Goal: Task Accomplishment & Management: Manage account settings

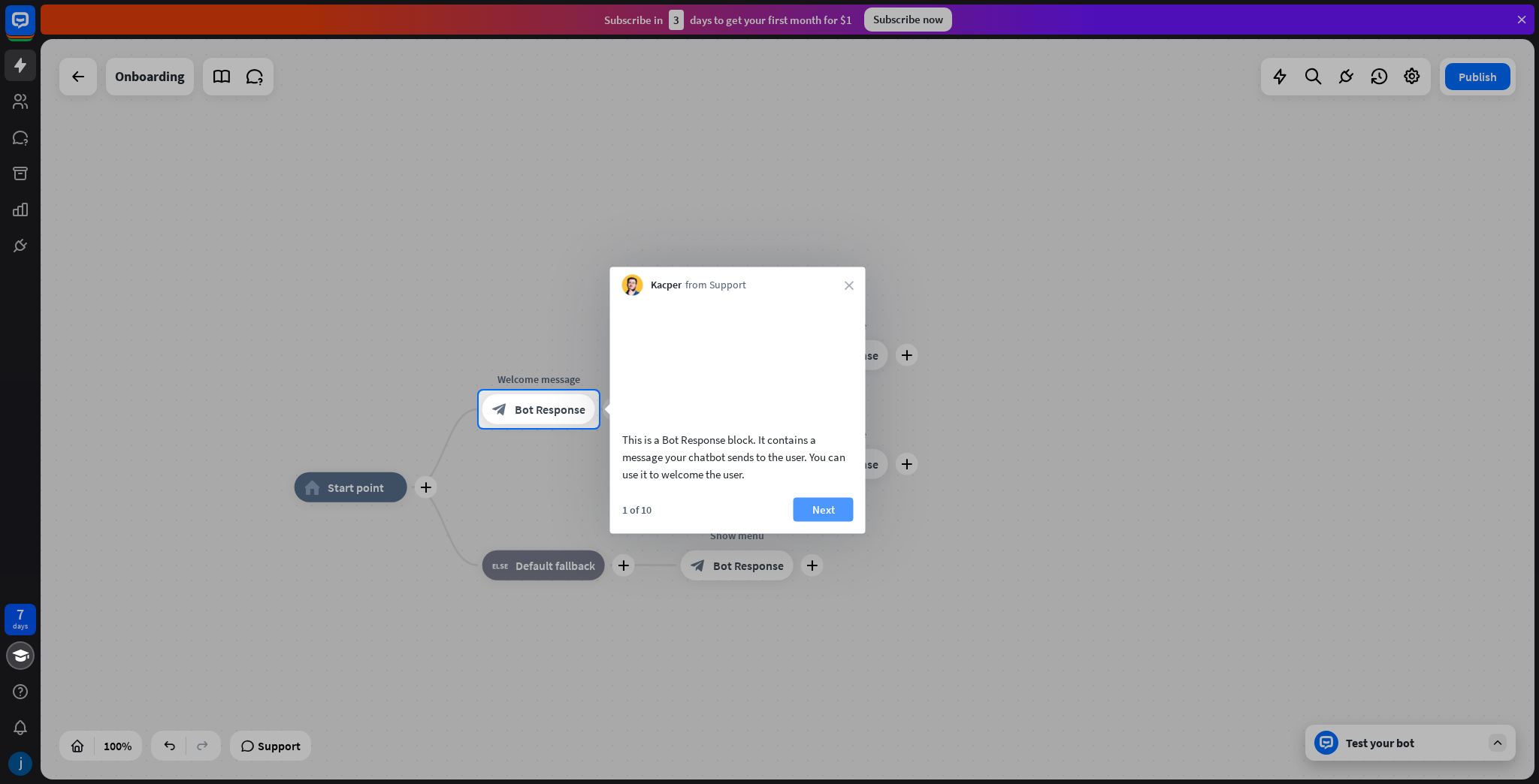
click at [808, 521] on button "Next" at bounding box center [823, 509] width 60 height 24
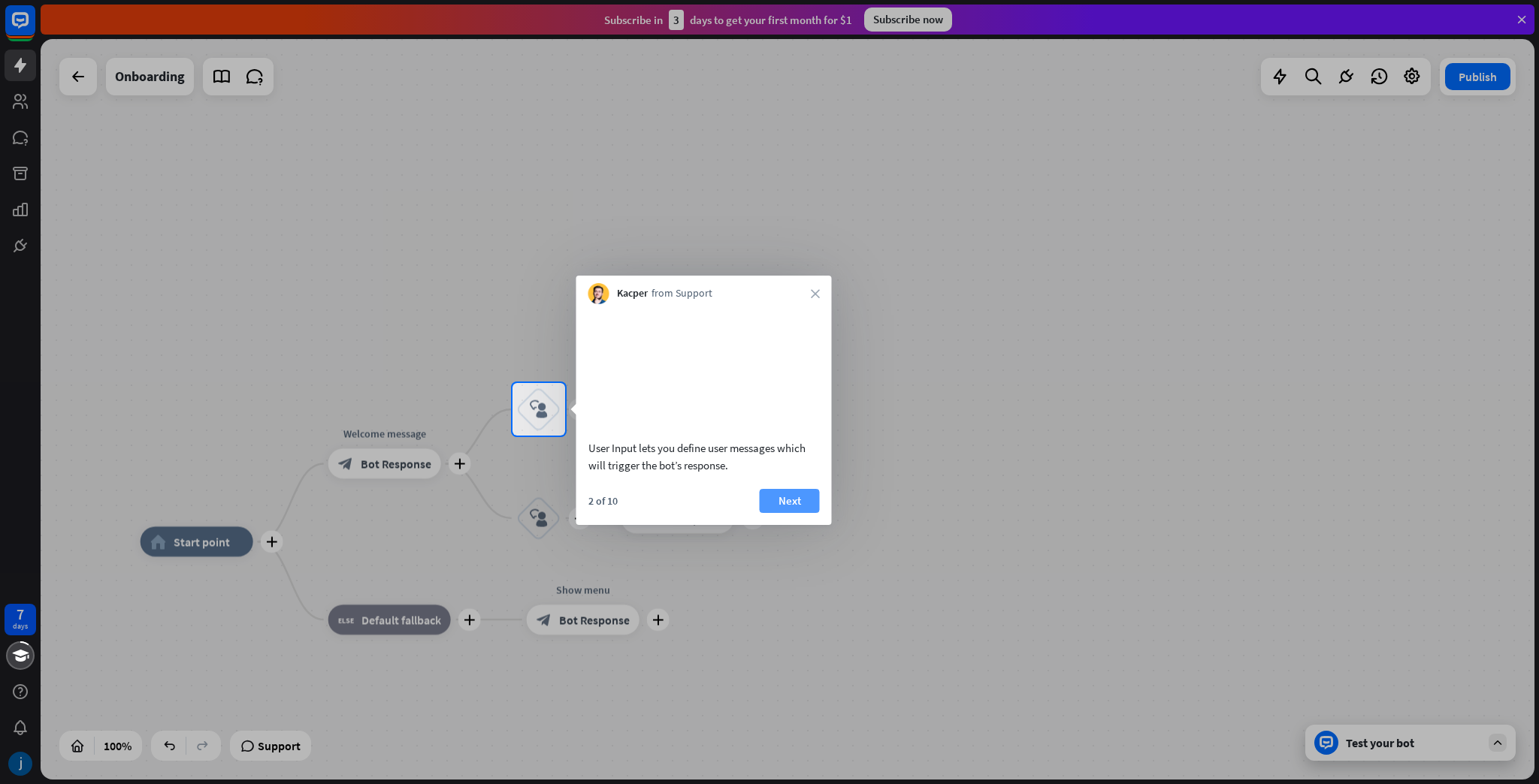
click at [803, 513] on button "Next" at bounding box center [789, 500] width 60 height 24
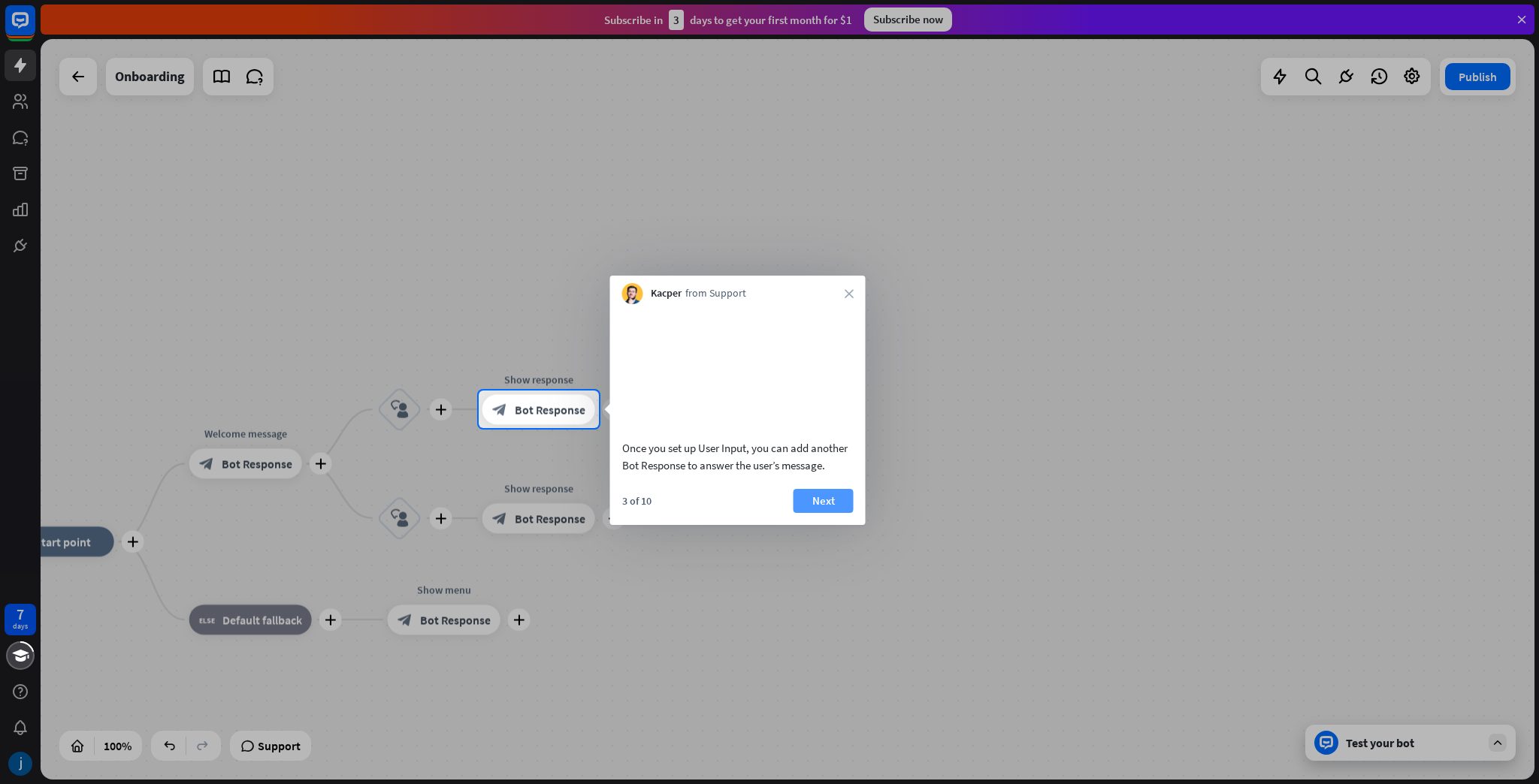
click at [844, 513] on button "Next" at bounding box center [823, 500] width 60 height 24
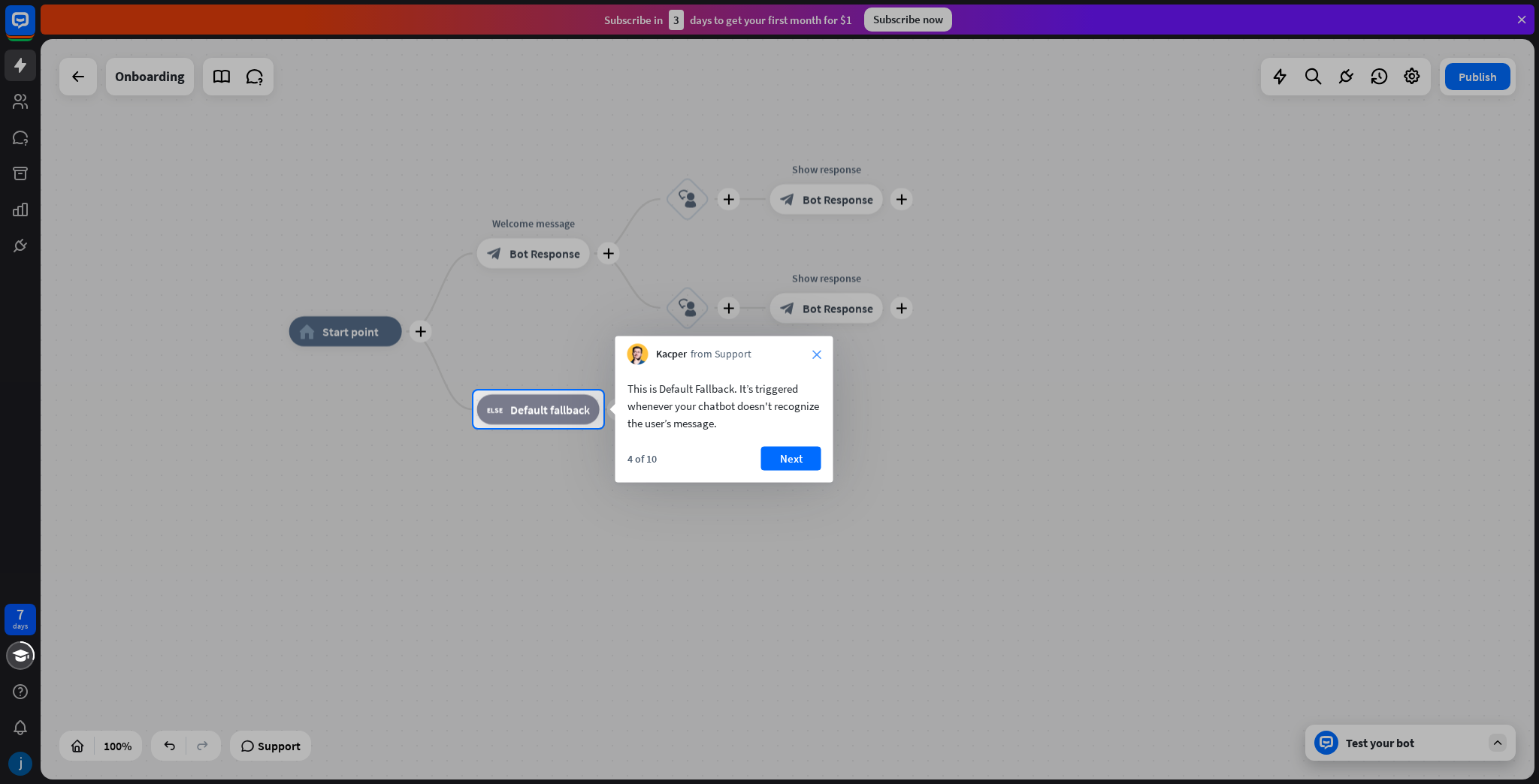
click at [817, 353] on icon "close" at bounding box center [816, 354] width 9 height 9
click at [765, 453] on button "Yes, leave" at bounding box center [774, 453] width 93 height 24
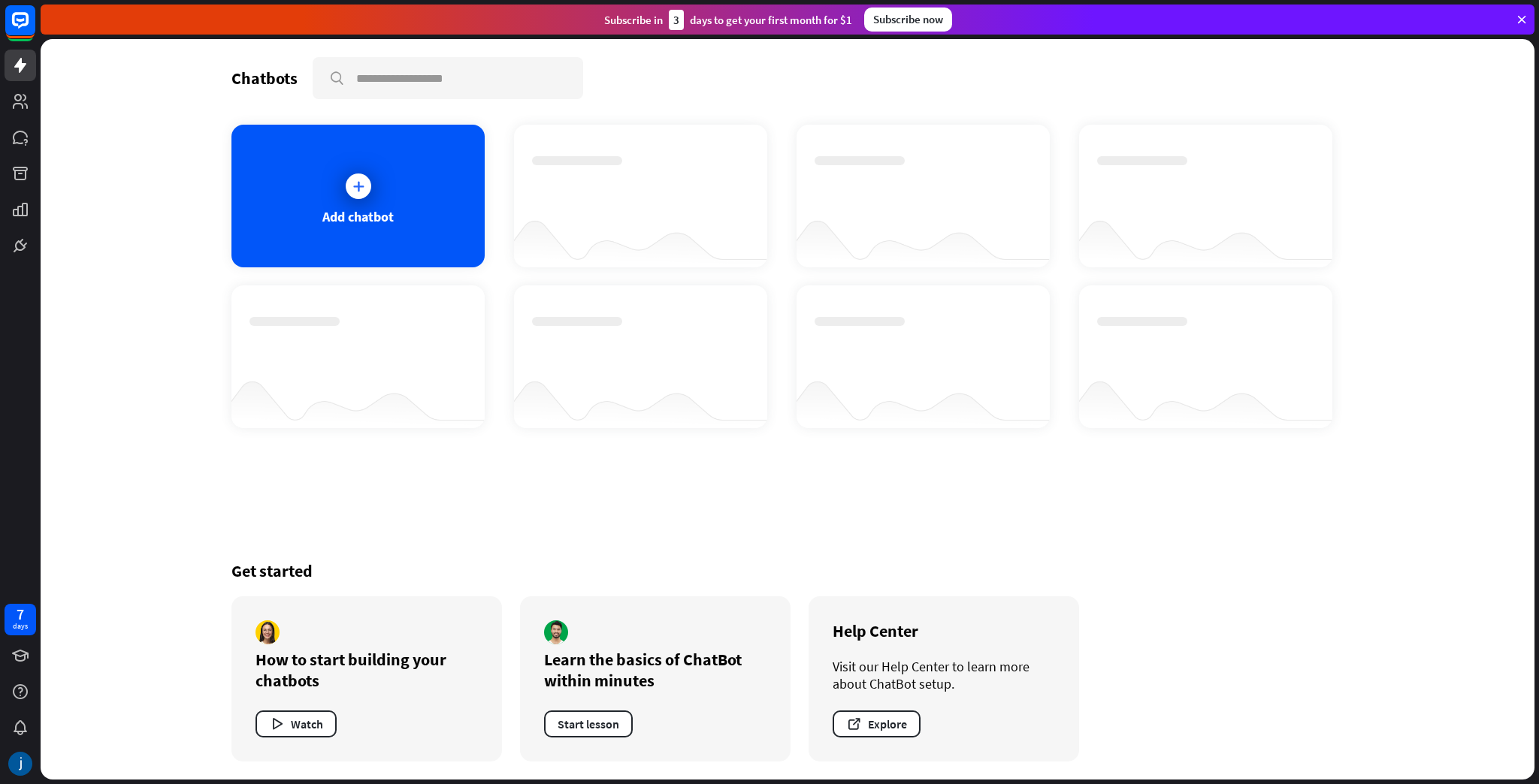
click at [577, 207] on div at bounding box center [640, 182] width 217 height 53
click at [16, 103] on icon at bounding box center [20, 101] width 15 height 15
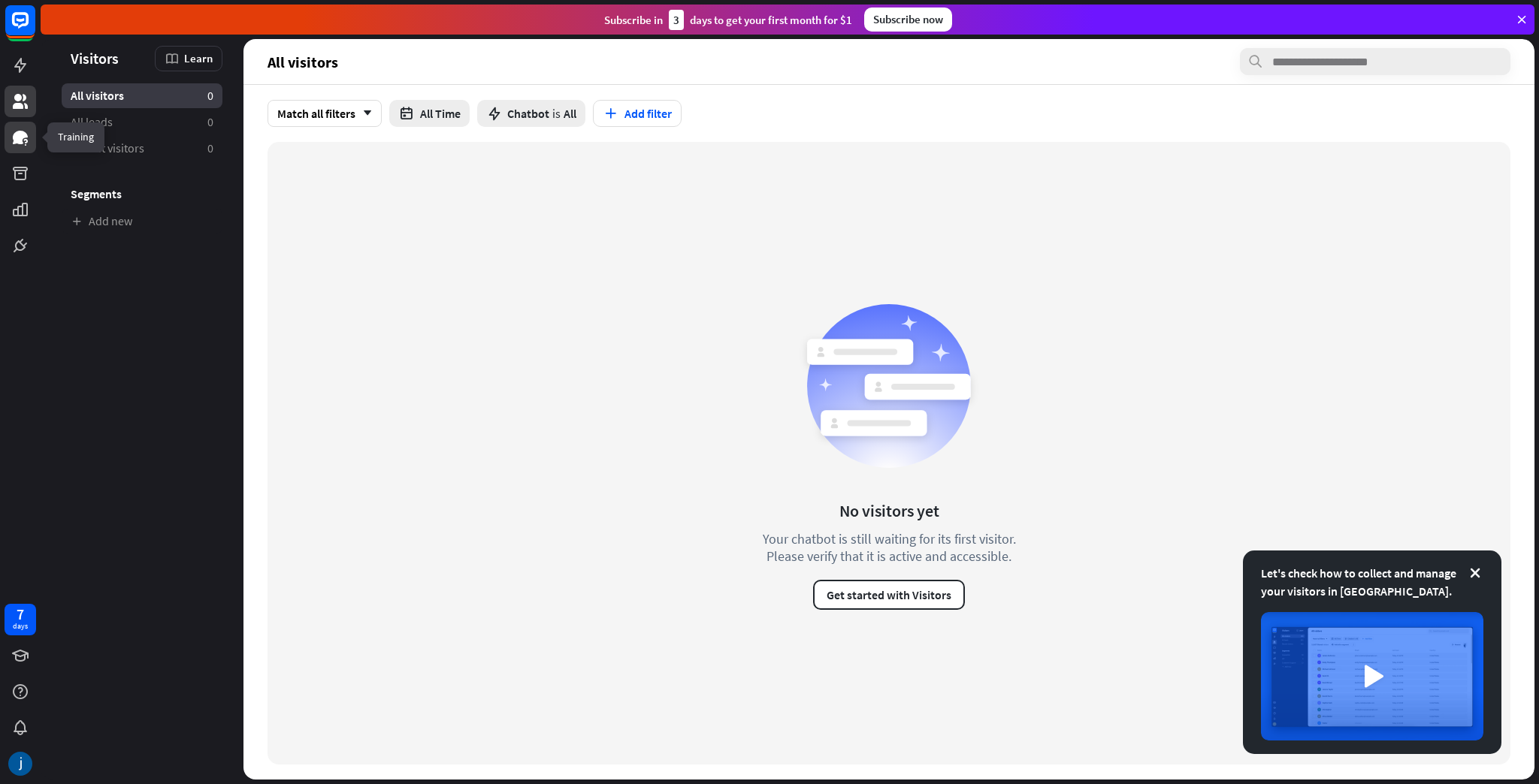
click at [7, 140] on link at bounding box center [20, 136] width 31 height 31
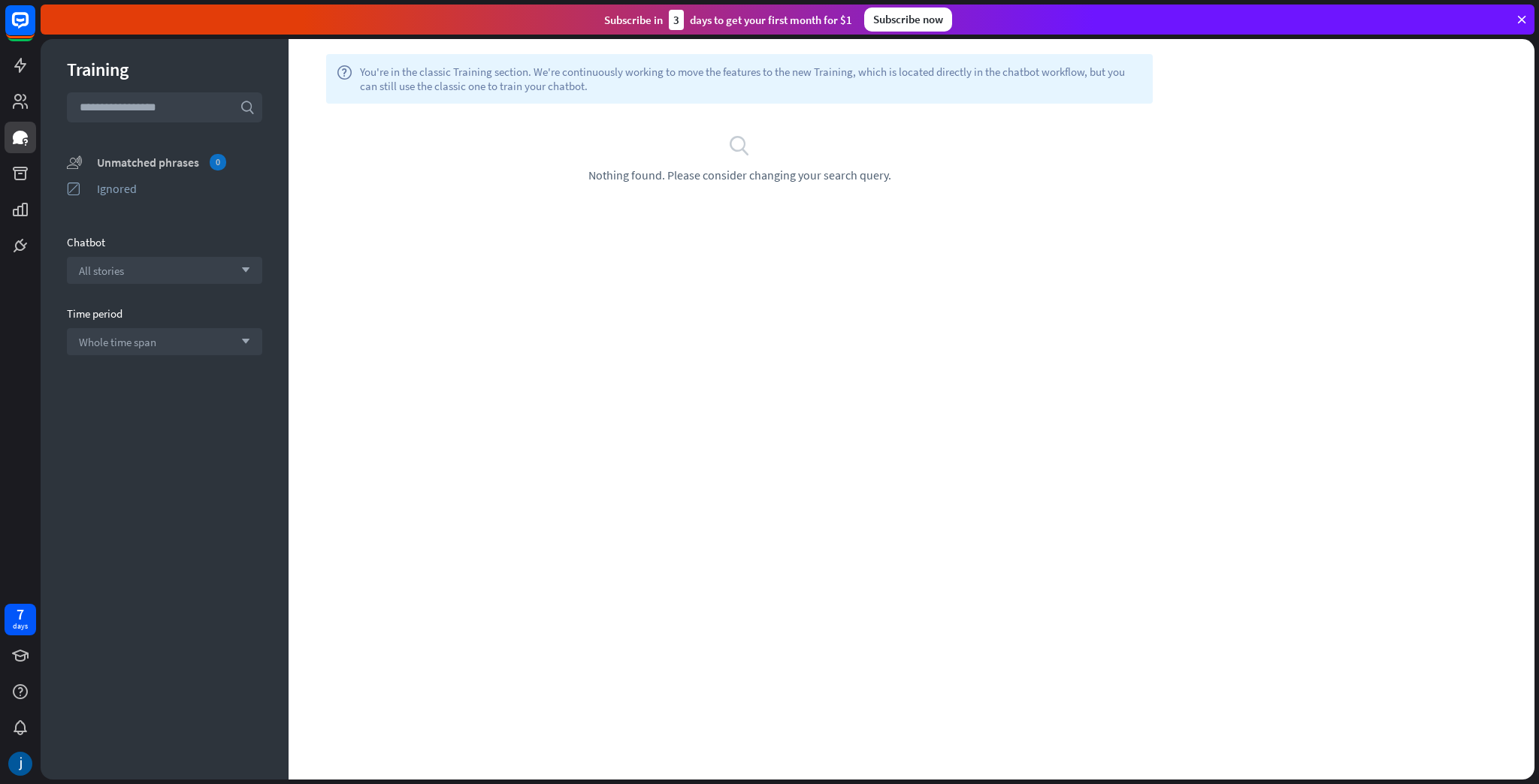
click at [153, 166] on div "Unmatched phrases 0" at bounding box center [179, 162] width 165 height 17
click at [21, 98] on icon at bounding box center [20, 101] width 15 height 15
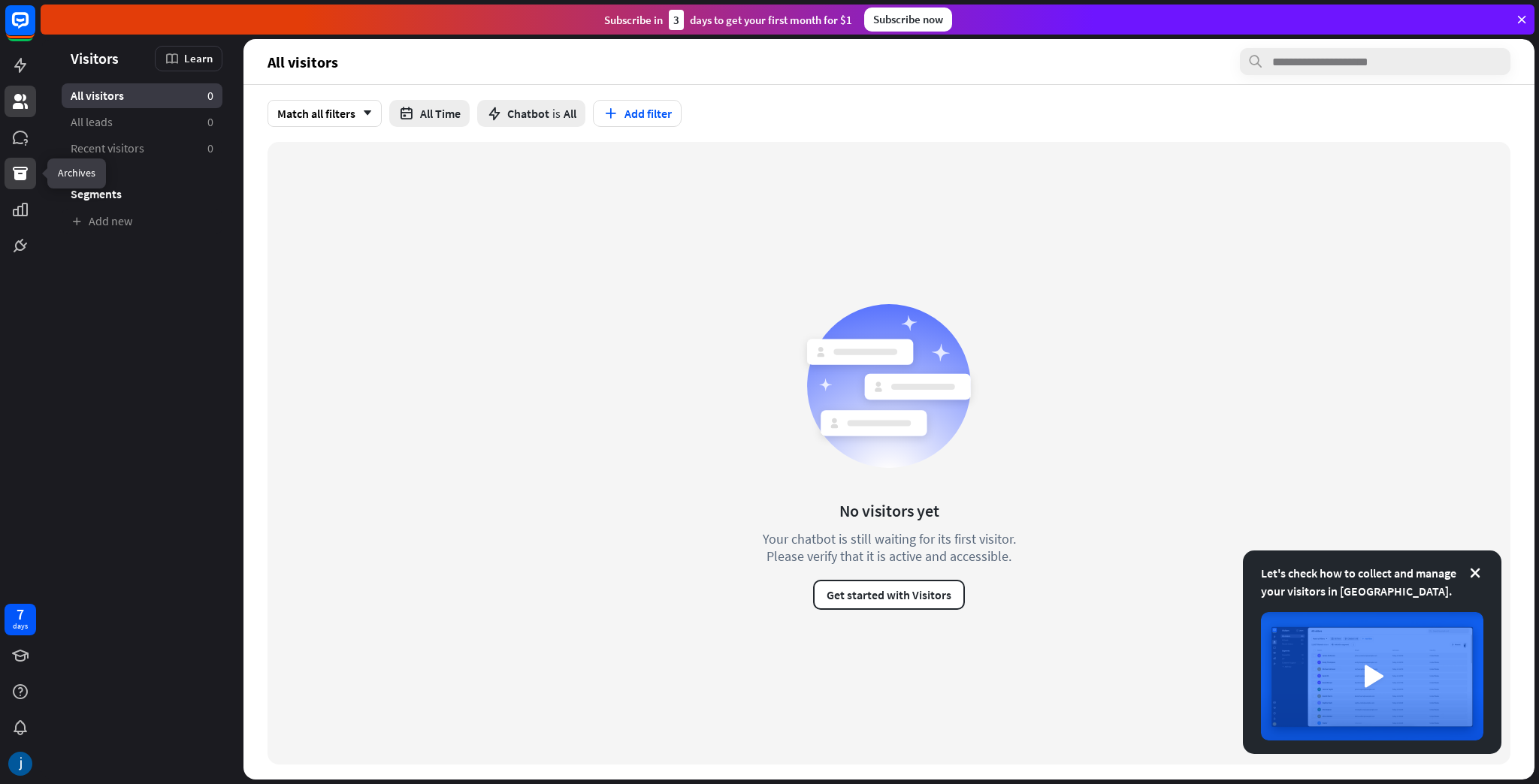
click at [7, 178] on link at bounding box center [20, 173] width 31 height 31
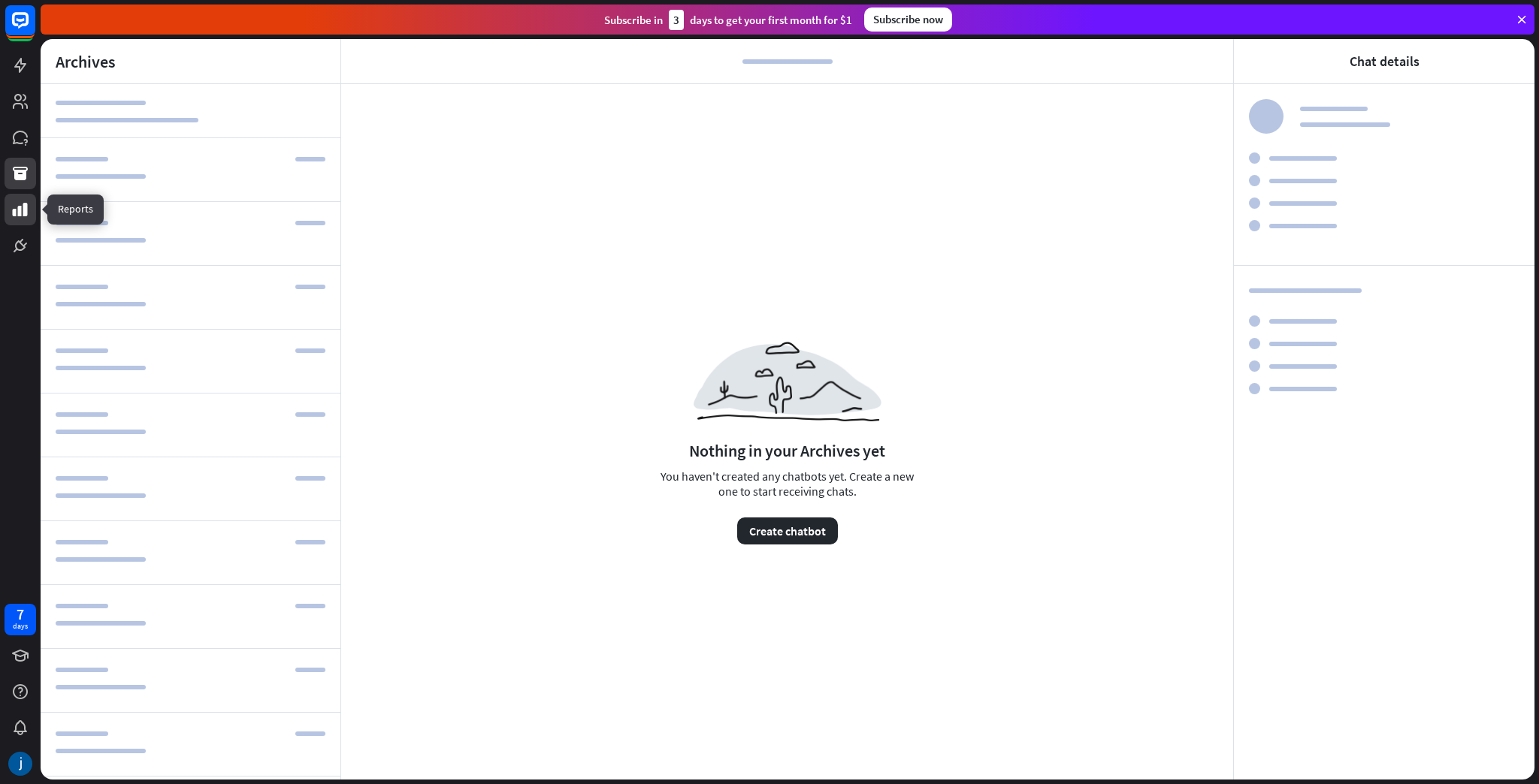
click at [29, 208] on icon at bounding box center [21, 210] width 18 height 18
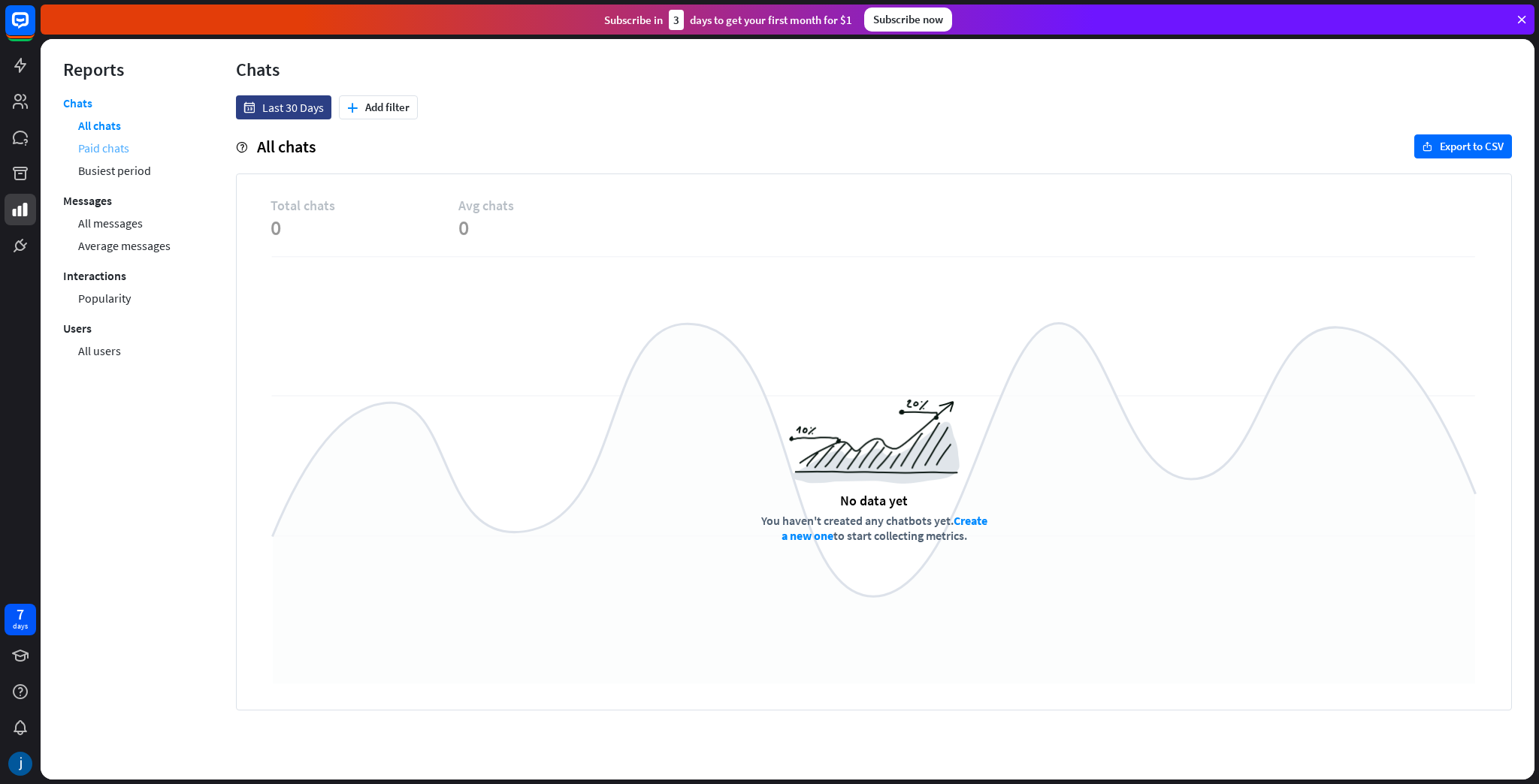
click at [112, 153] on link "Paid chats" at bounding box center [103, 147] width 51 height 22
click at [117, 169] on link "Busiest period" at bounding box center [115, 170] width 73 height 22
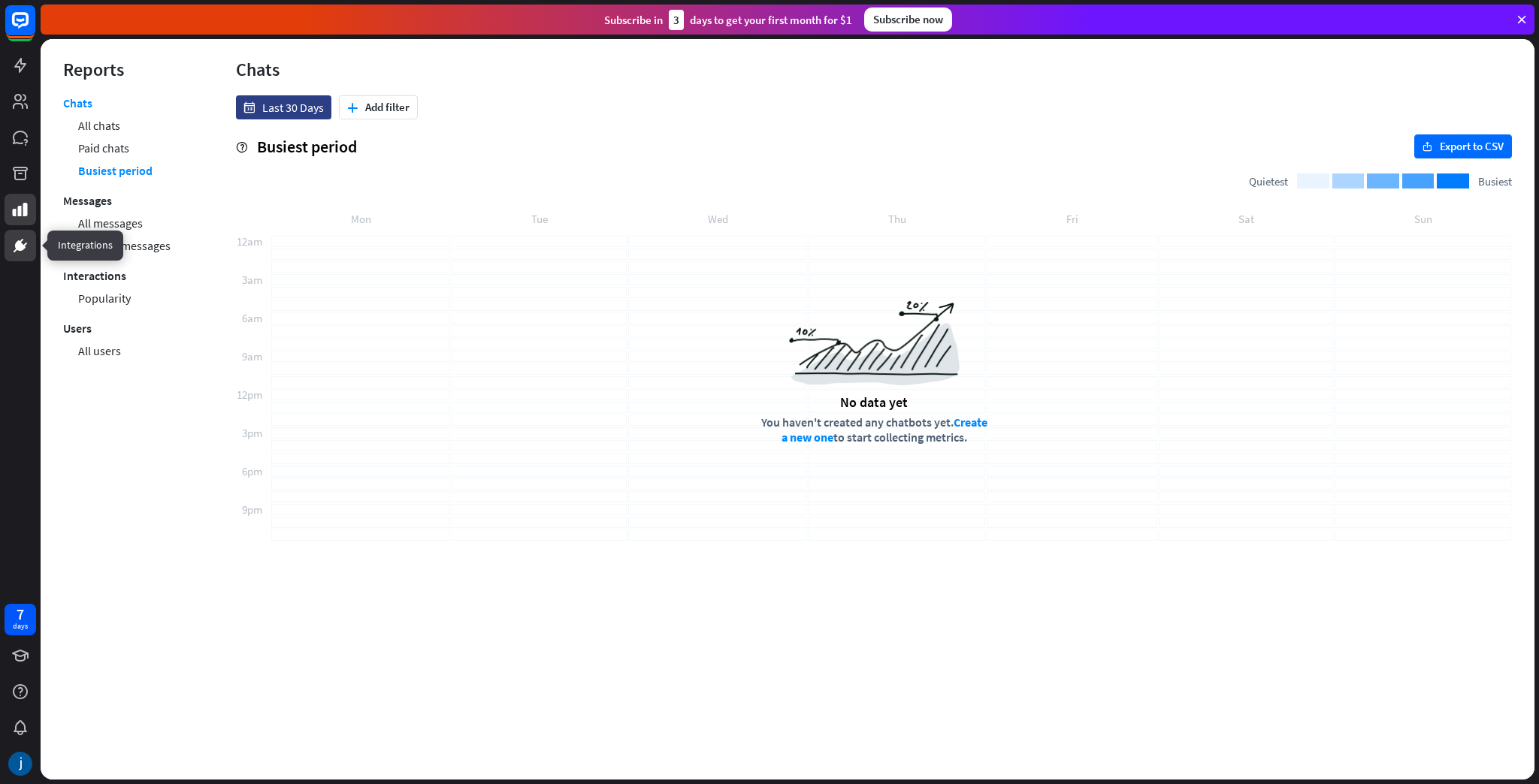
click at [16, 249] on icon at bounding box center [15, 251] width 4 height 4
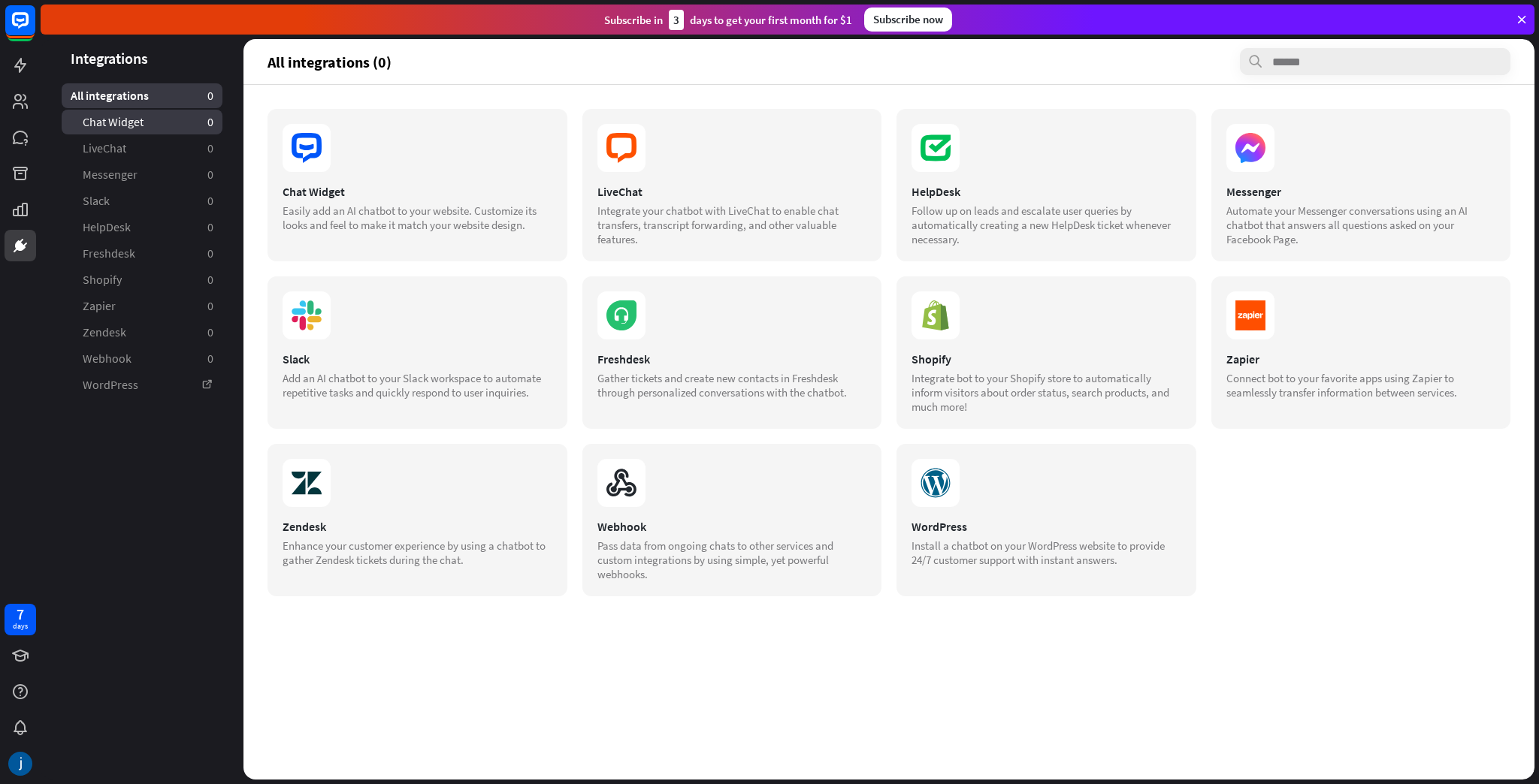
click at [167, 133] on link "Chat Widget 0" at bounding box center [142, 122] width 161 height 25
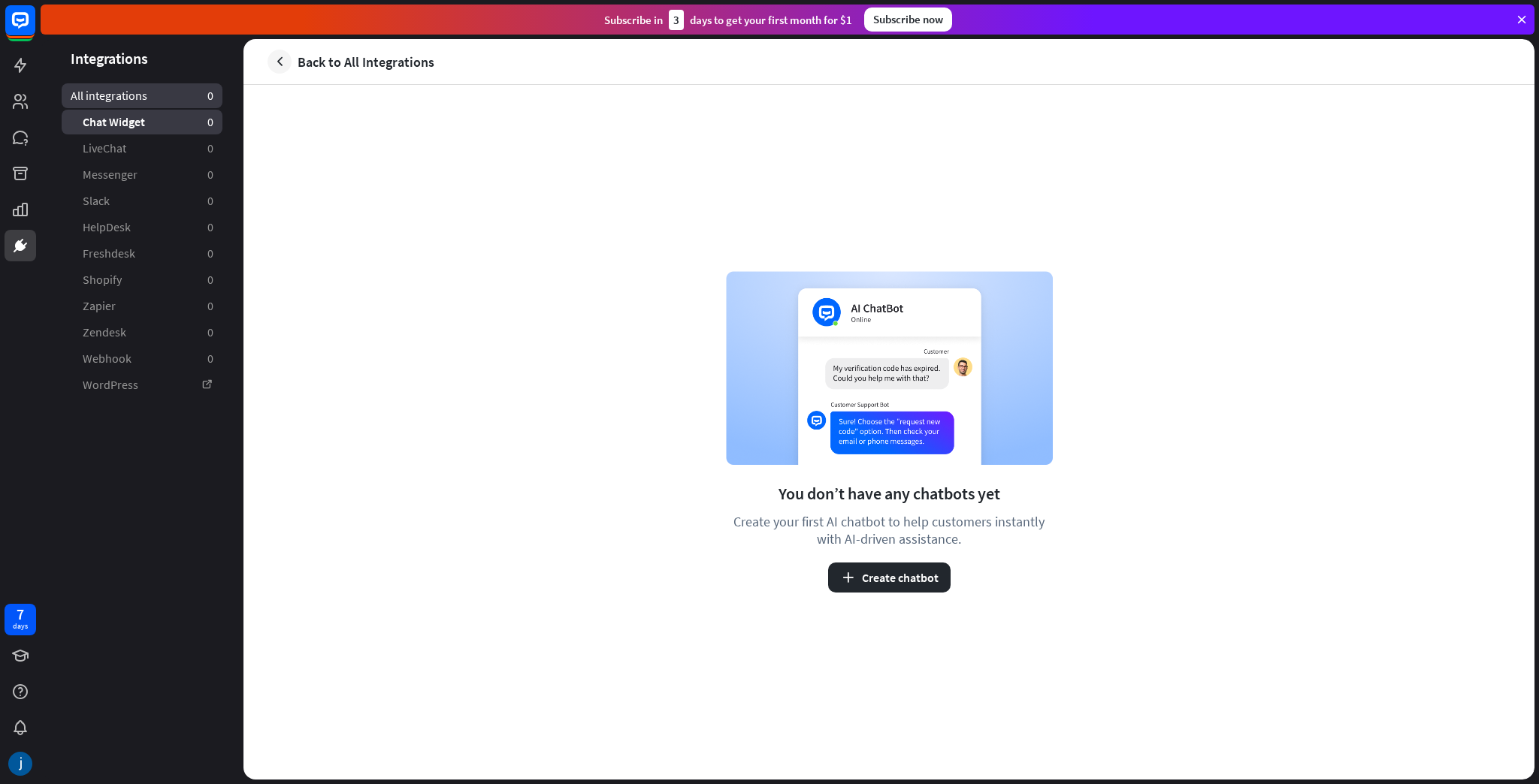
click at [147, 97] on link "All integrations 0" at bounding box center [142, 95] width 161 height 25
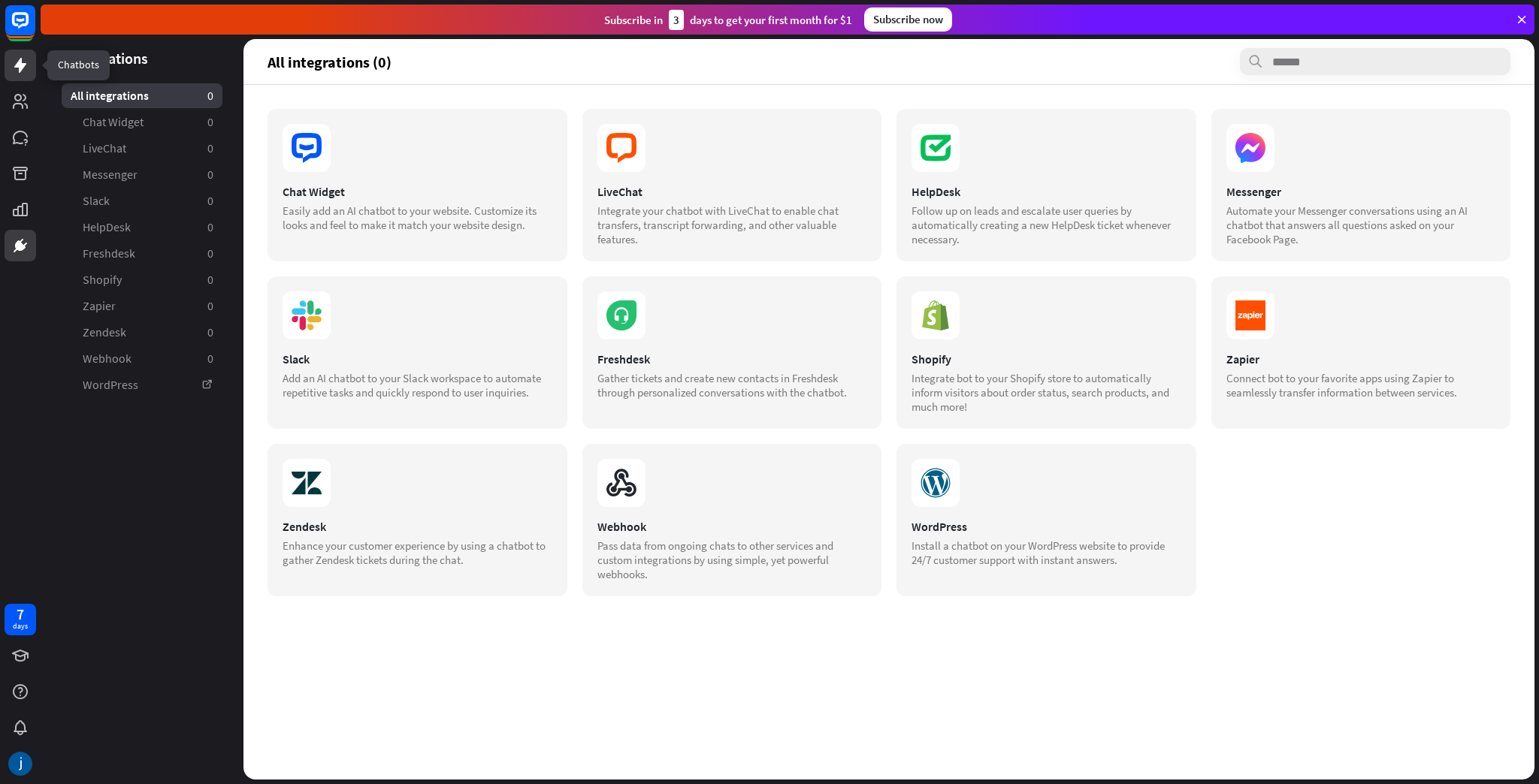
click at [24, 60] on icon at bounding box center [21, 65] width 18 height 18
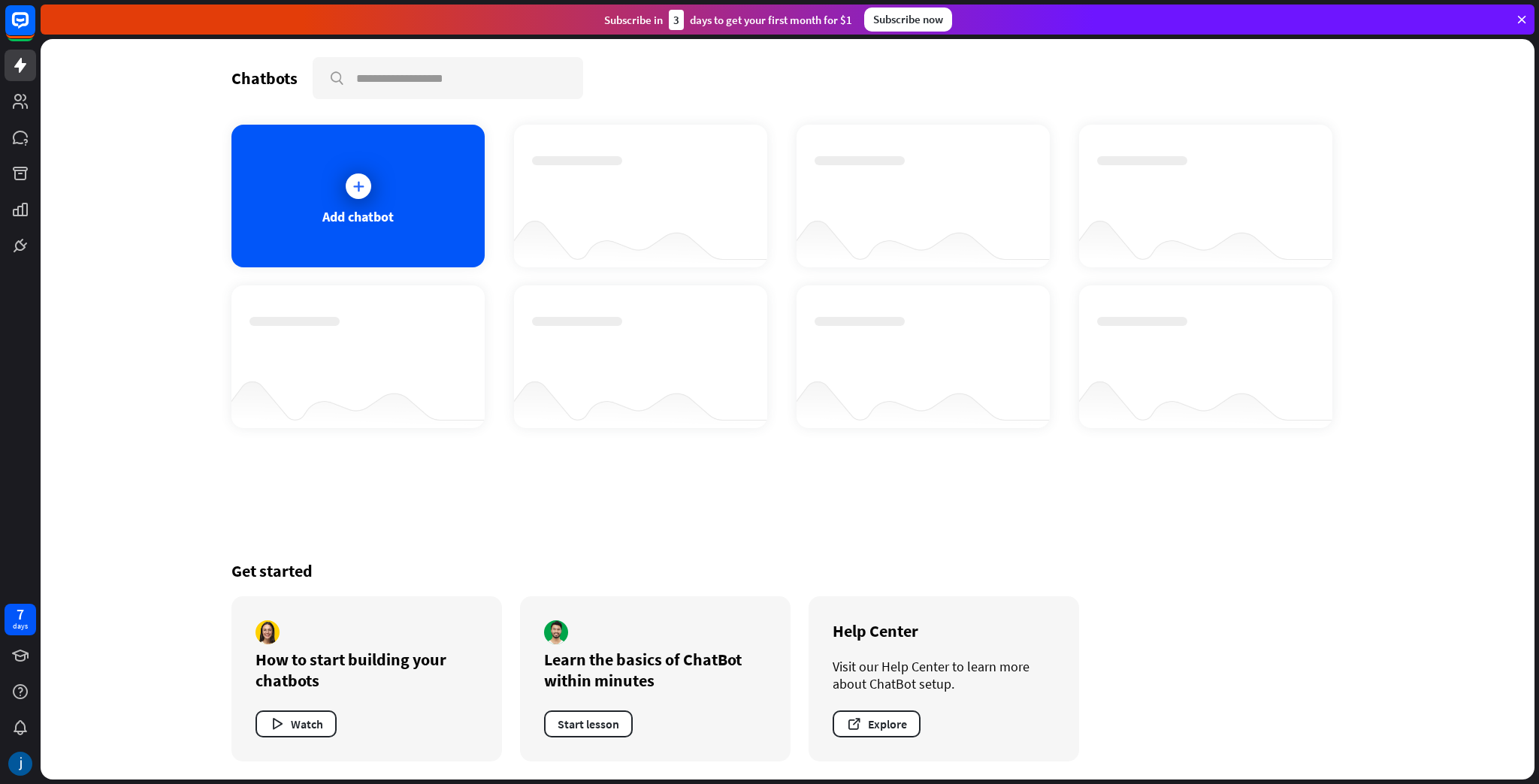
click at [588, 200] on div at bounding box center [640, 182] width 217 height 53
click at [360, 199] on div at bounding box center [359, 186] width 37 height 37
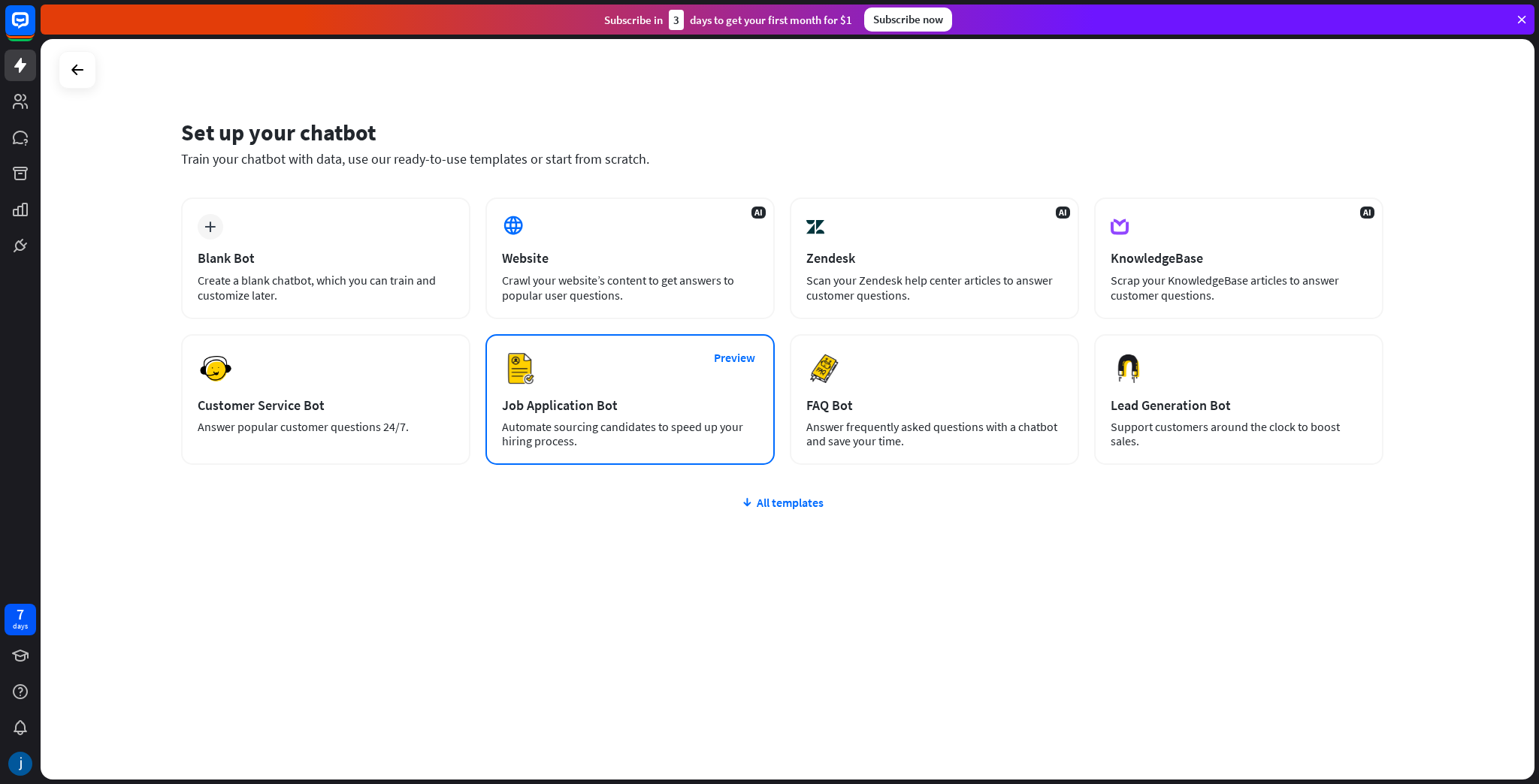
click at [555, 431] on div "Automate sourcing candidates to speed up your hiring process." at bounding box center [630, 434] width 256 height 29
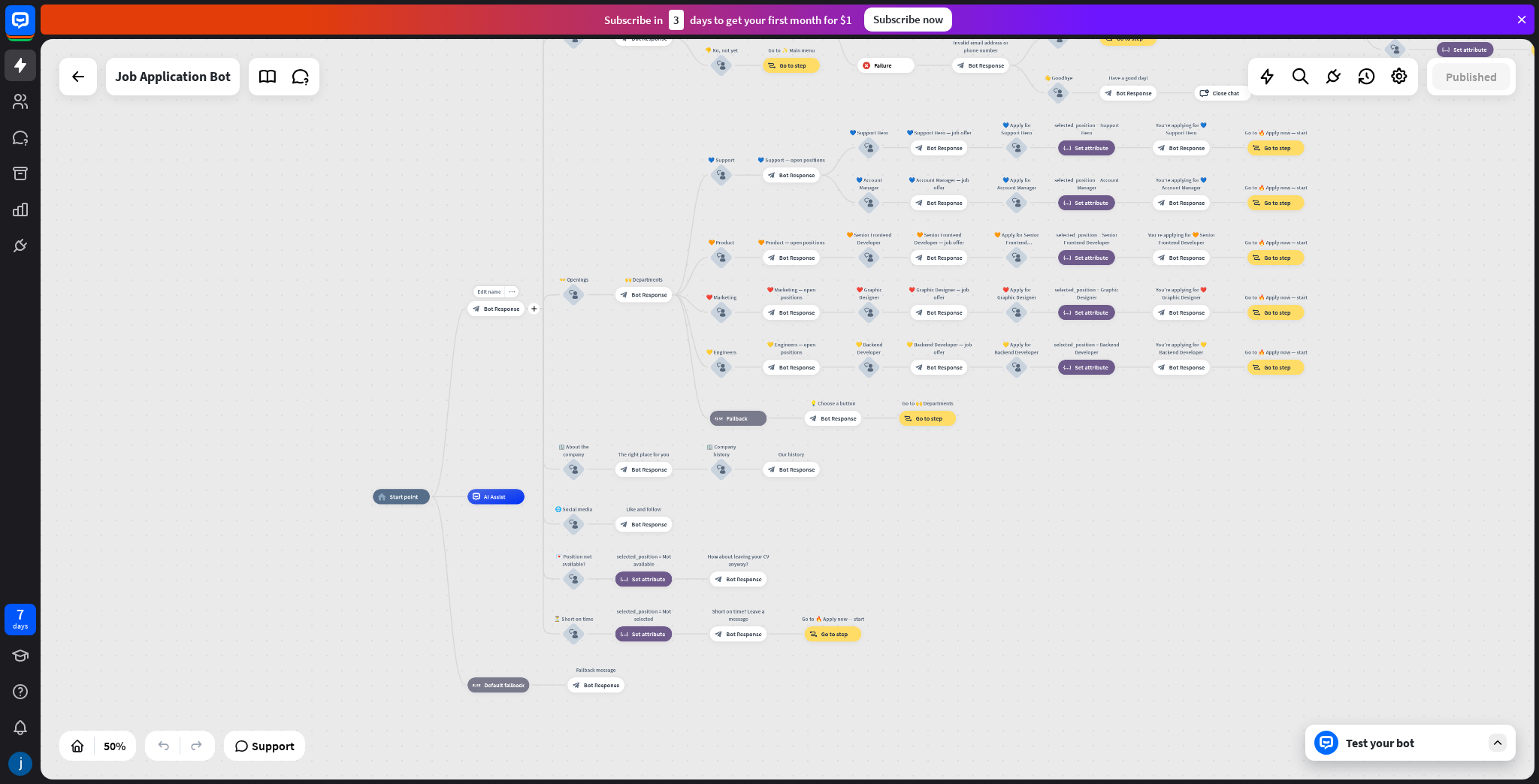
click at [512, 308] on span "Bot Response" at bounding box center [501, 309] width 36 height 7
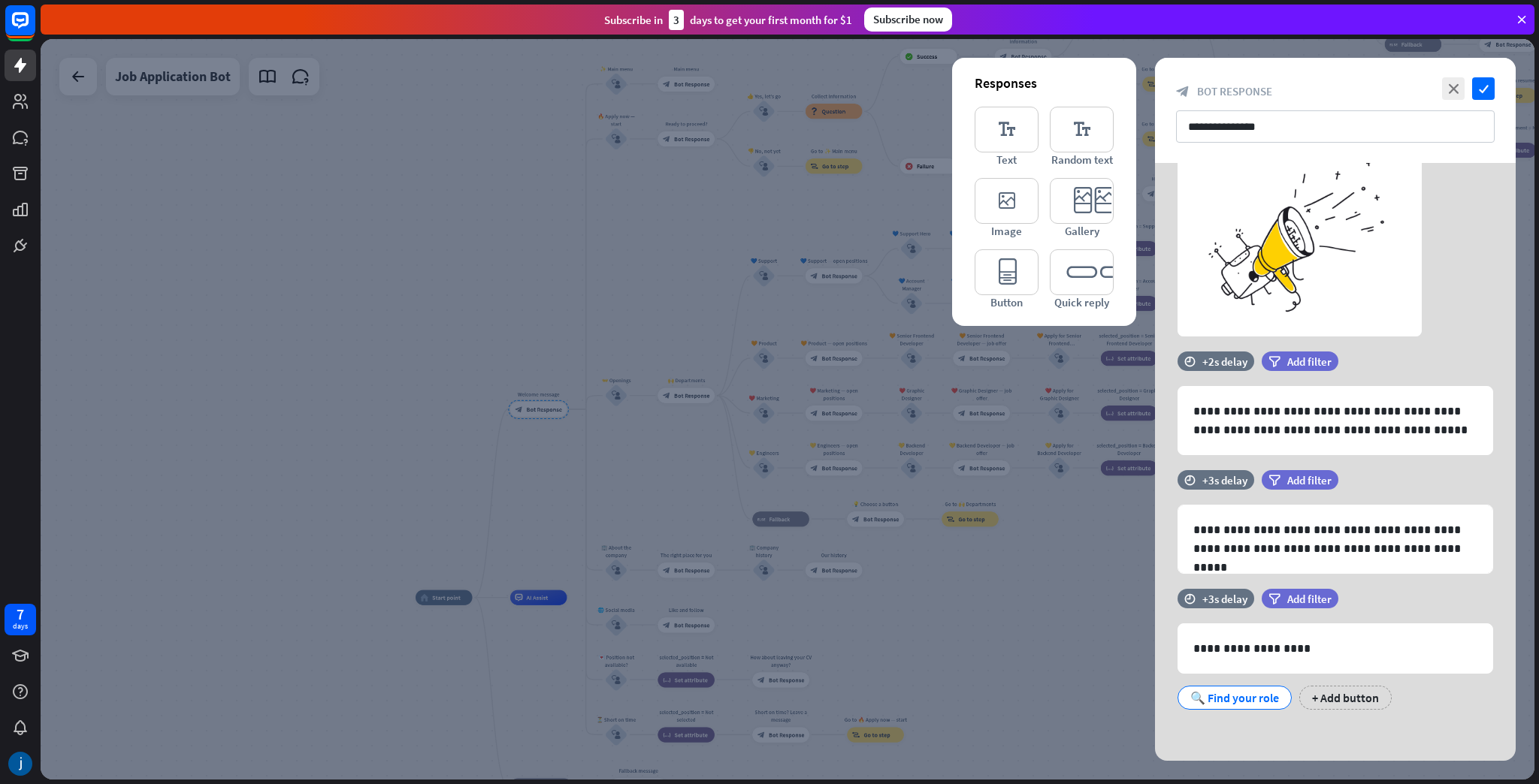
scroll to position [87, 0]
click at [1485, 88] on icon "check" at bounding box center [1483, 88] width 22 height 22
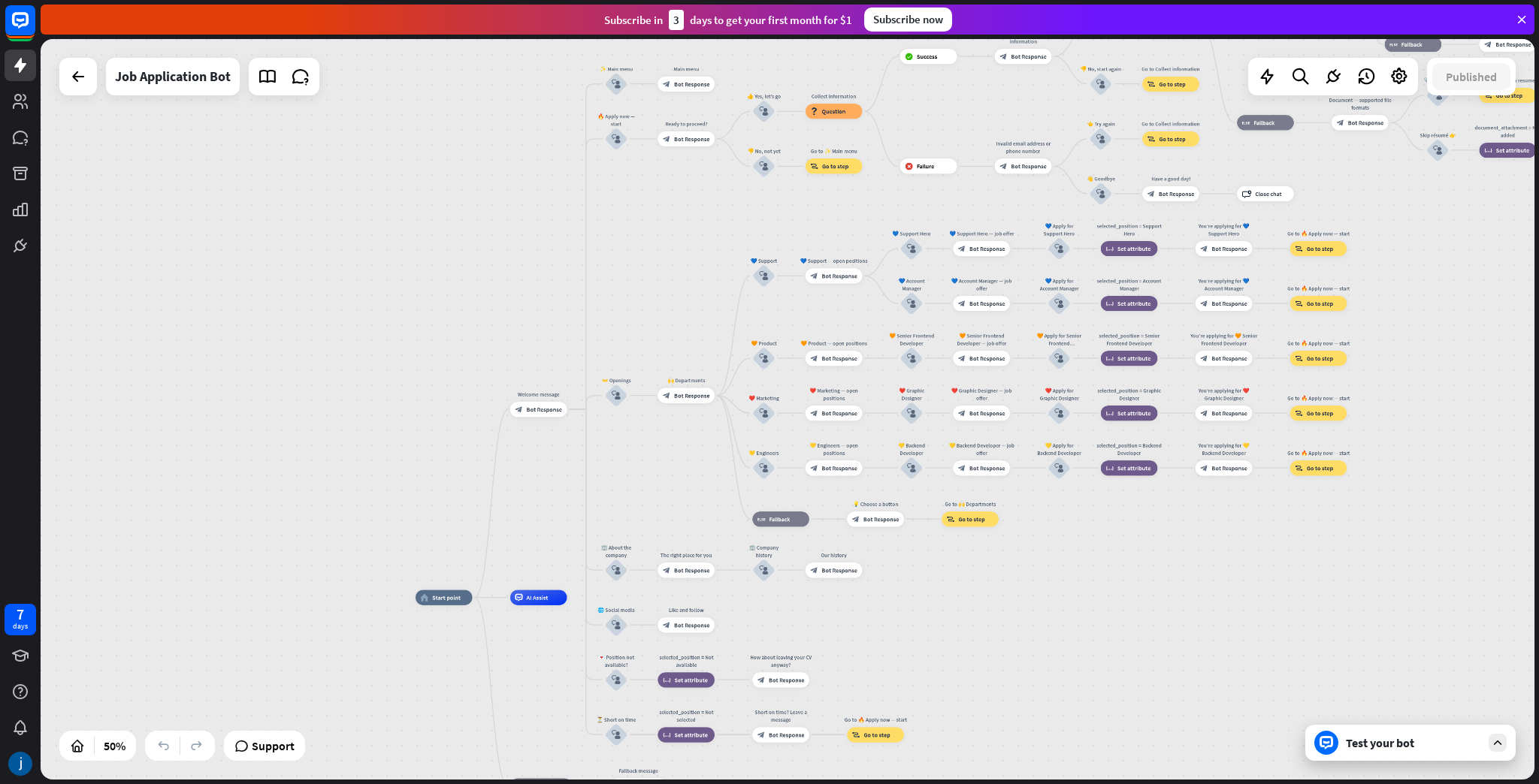
click at [889, 19] on div "Subscribe now" at bounding box center [907, 19] width 88 height 24
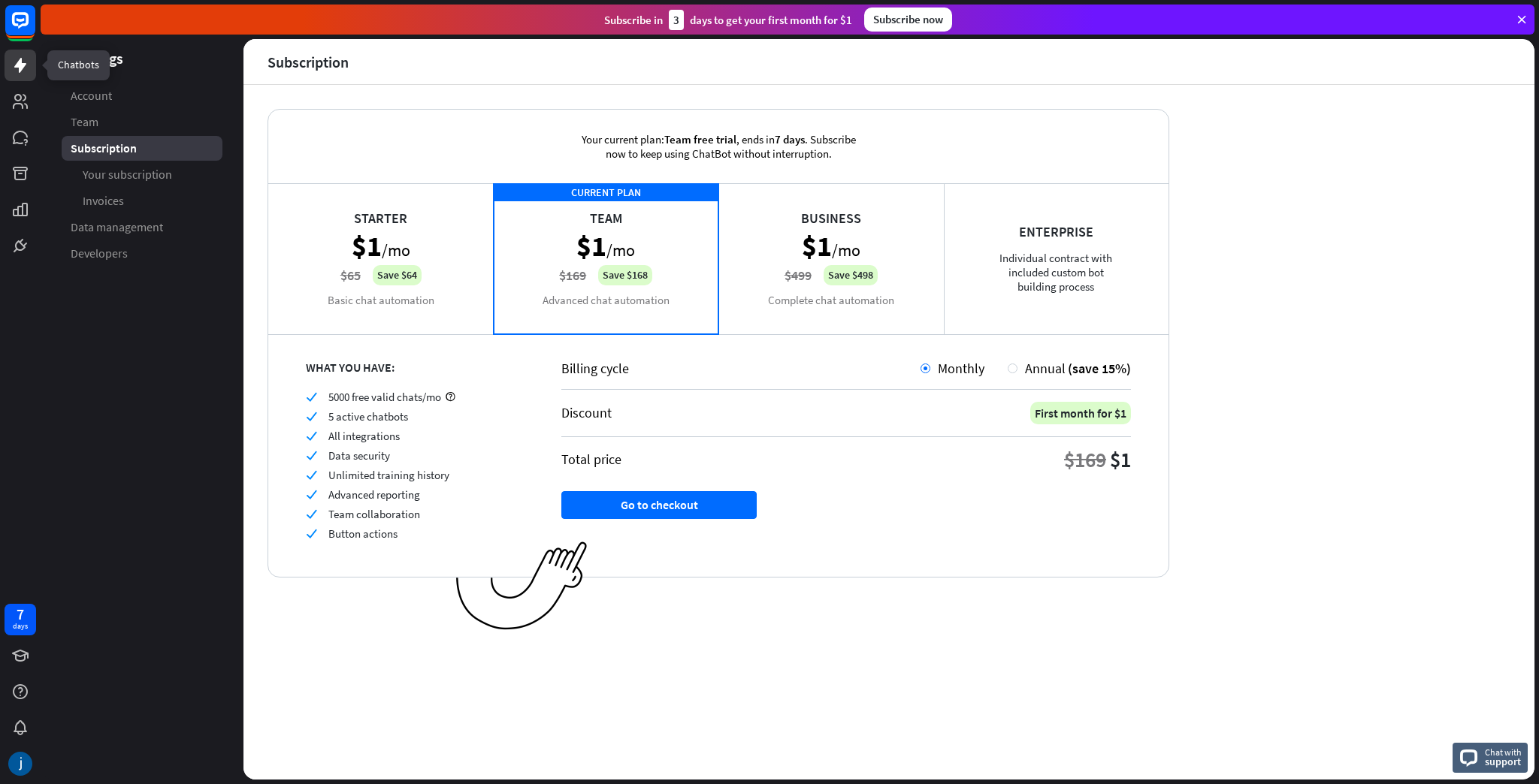
click at [21, 64] on icon at bounding box center [20, 65] width 12 height 15
